Goal: Find specific page/section: Find specific page/section

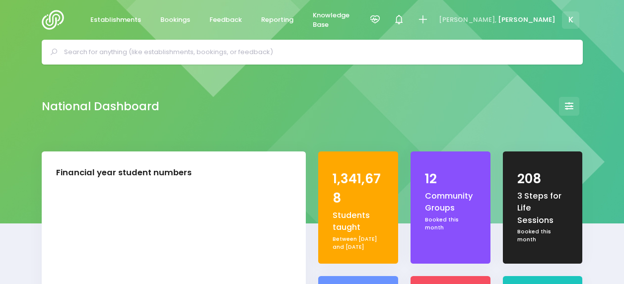
select select "5"
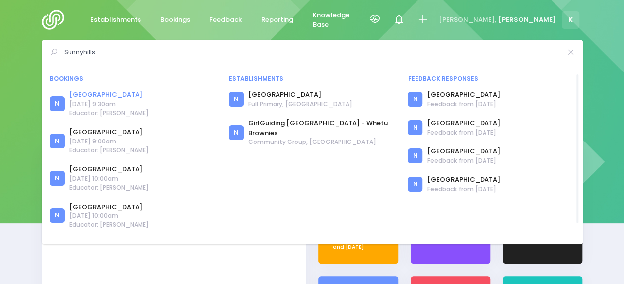
type input "Sunnyhills"
click at [104, 95] on link "[GEOGRAPHIC_DATA]" at bounding box center [108, 95] width 79 height 10
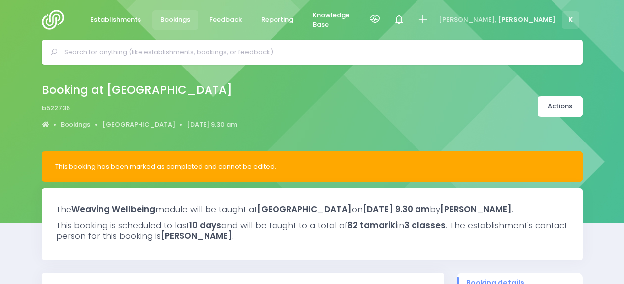
select select "5"
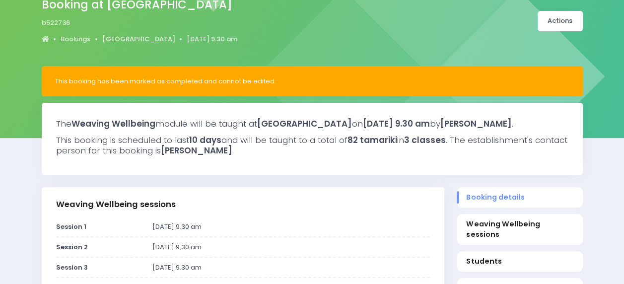
scroll to position [50, 0]
